Goal: Information Seeking & Learning: Understand process/instructions

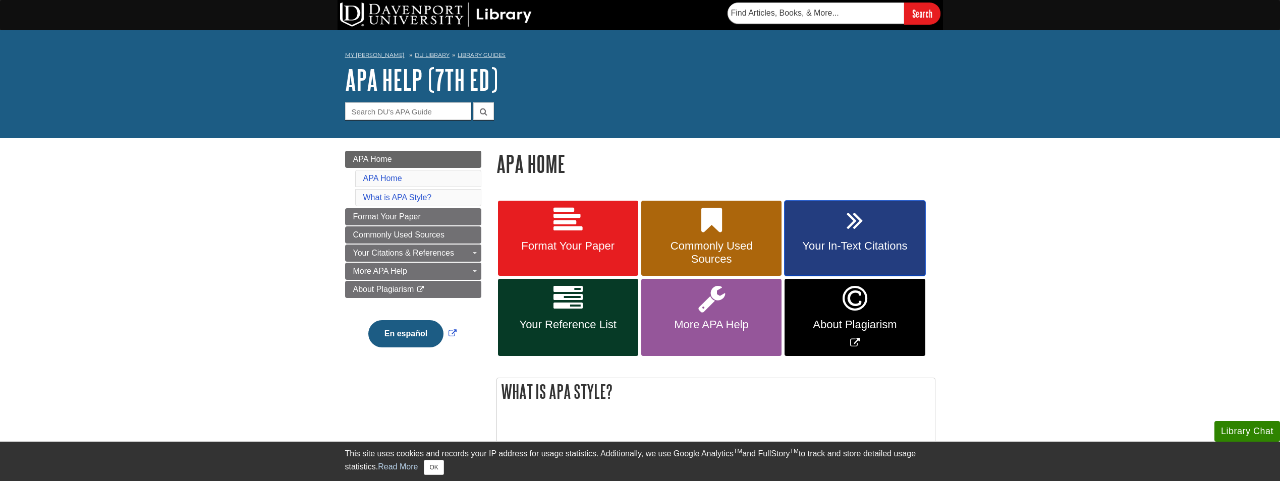
click at [844, 229] on link "Your In-Text Citations" at bounding box center [855, 239] width 140 height 76
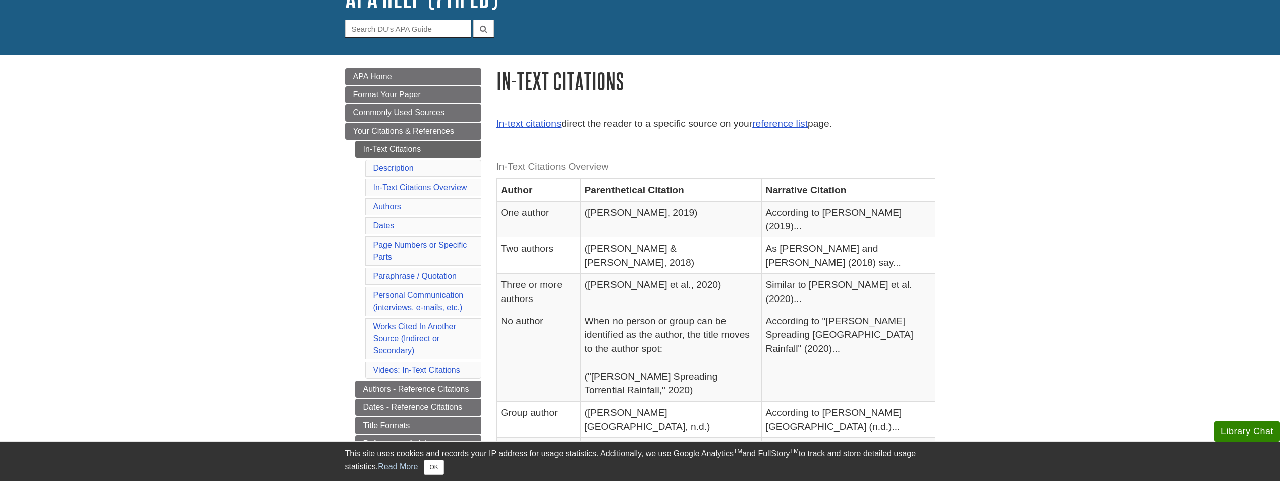
scroll to position [101, 0]
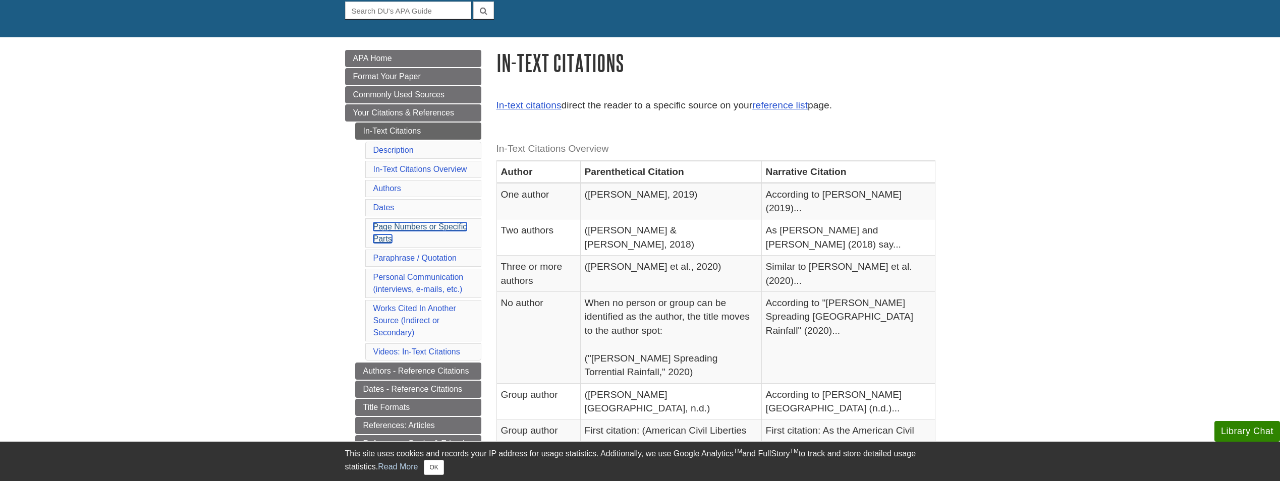
click at [390, 230] on link "Page Numbers or Specific Parts" at bounding box center [420, 233] width 94 height 21
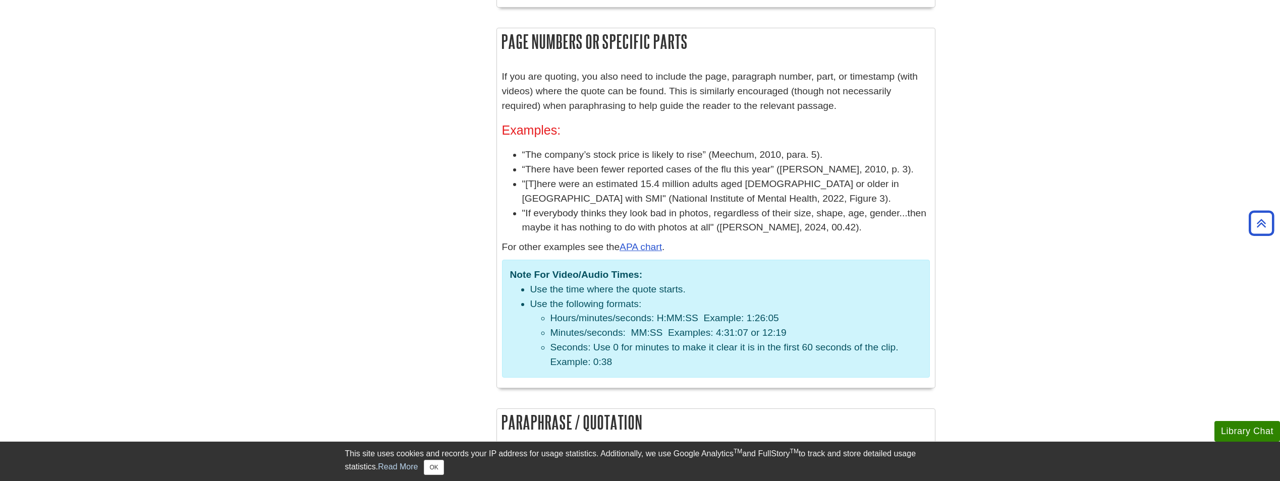
scroll to position [101, 0]
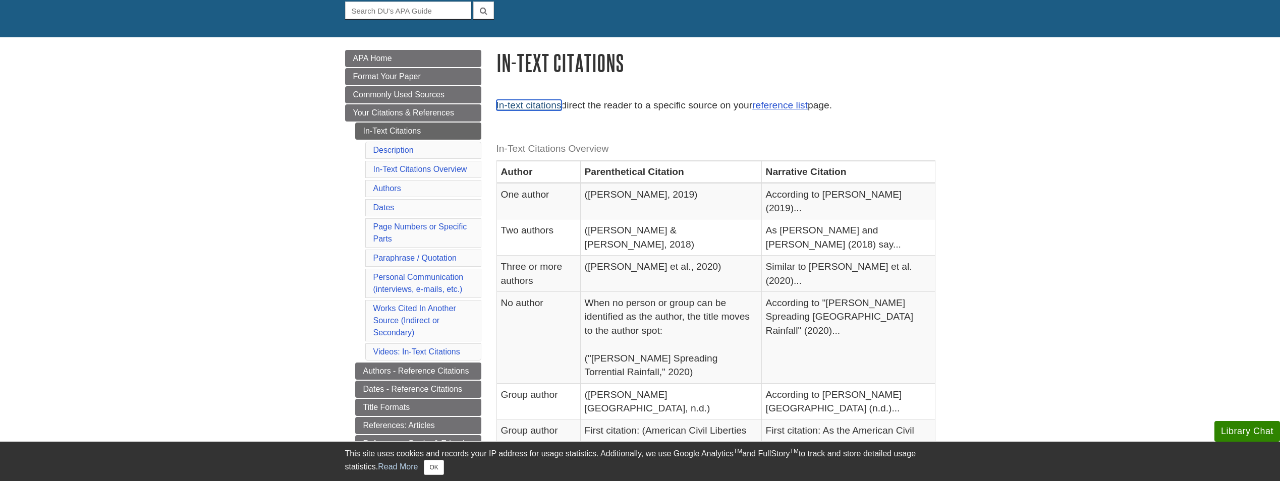
click at [533, 102] on link "In-text citations" at bounding box center [528, 105] width 65 height 11
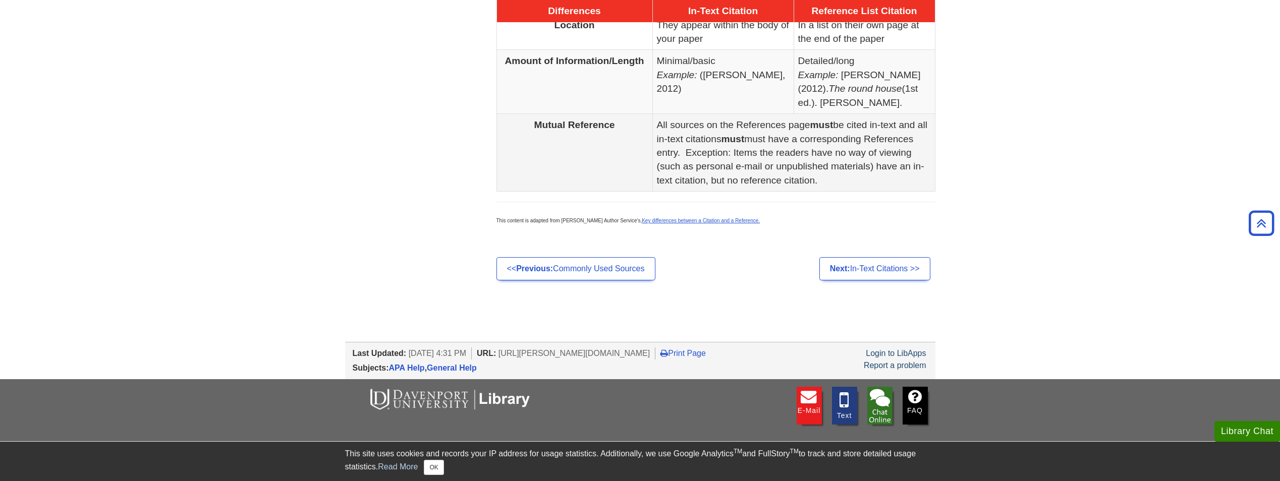
scroll to position [635, 0]
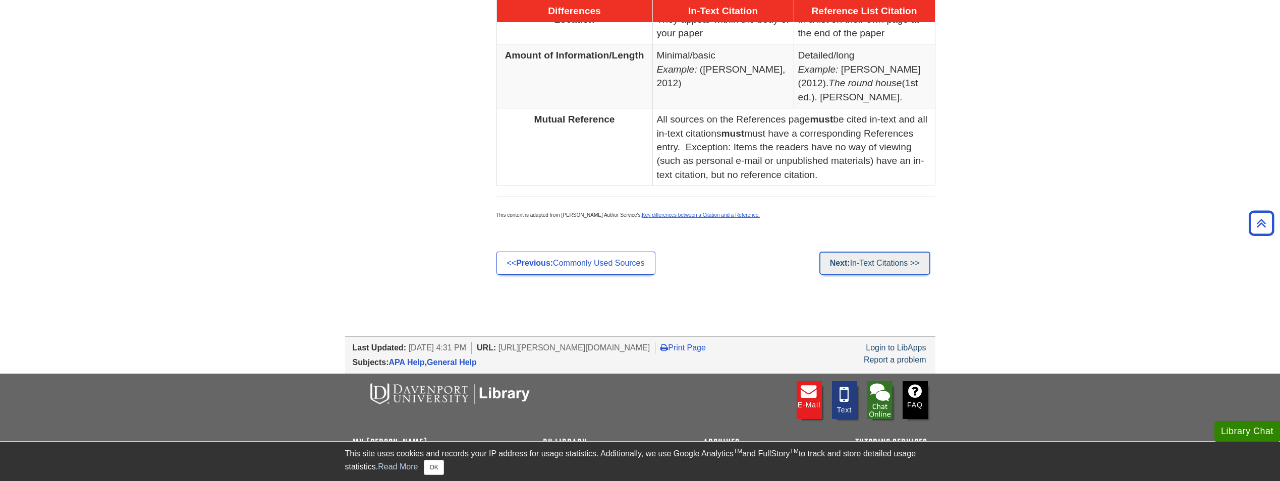
click at [853, 255] on link "Next: In-Text Citations >>" at bounding box center [874, 263] width 111 height 23
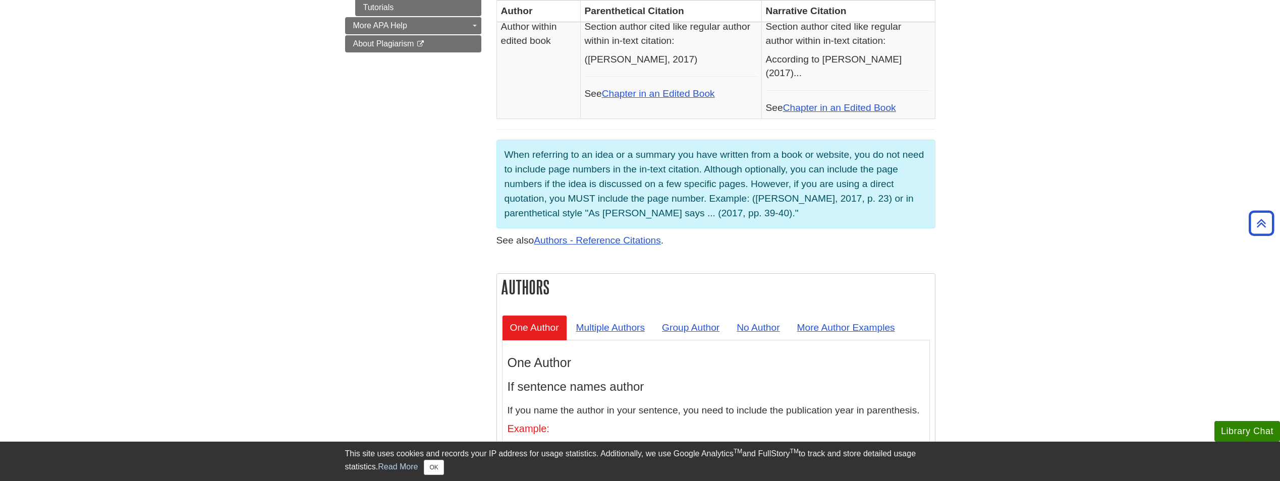
scroll to position [404, 0]
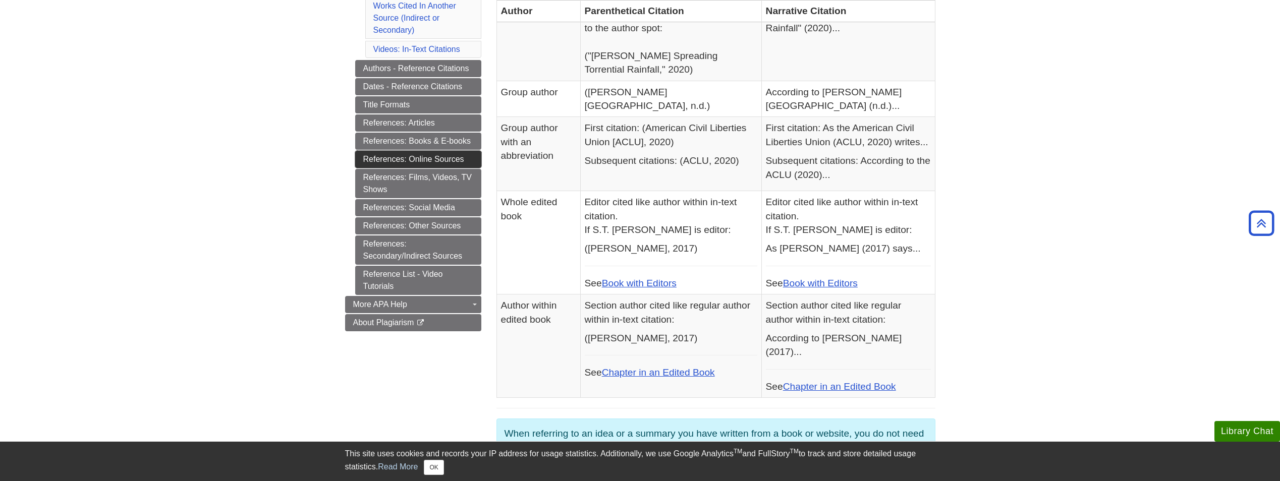
click at [417, 161] on link "References: Online Sources" at bounding box center [418, 159] width 126 height 17
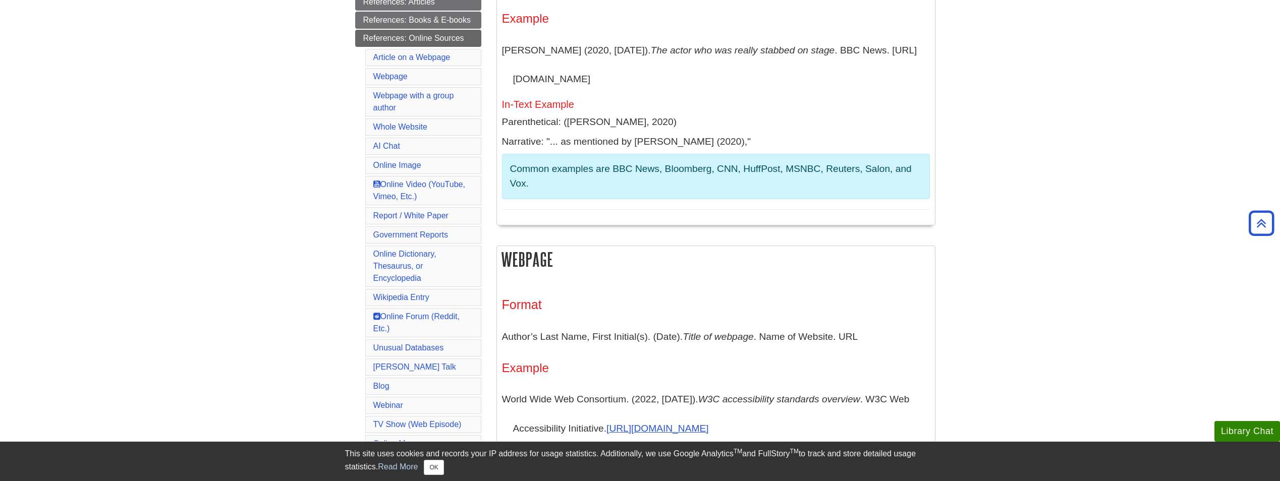
scroll to position [252, 0]
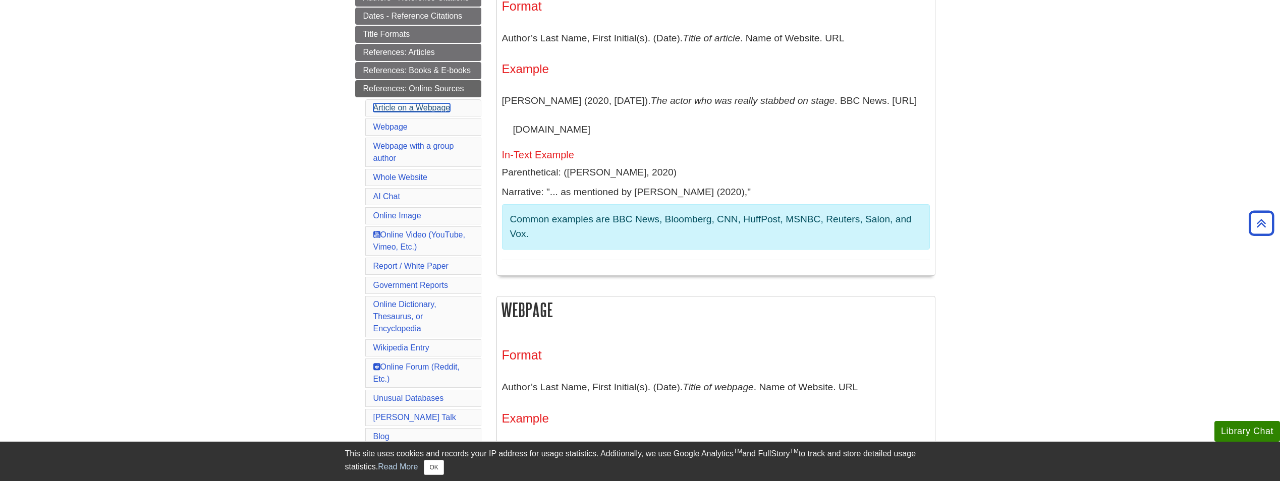
click at [415, 107] on link "Article on a Webpage" at bounding box center [411, 107] width 77 height 9
